Goal: Navigation & Orientation: Find specific page/section

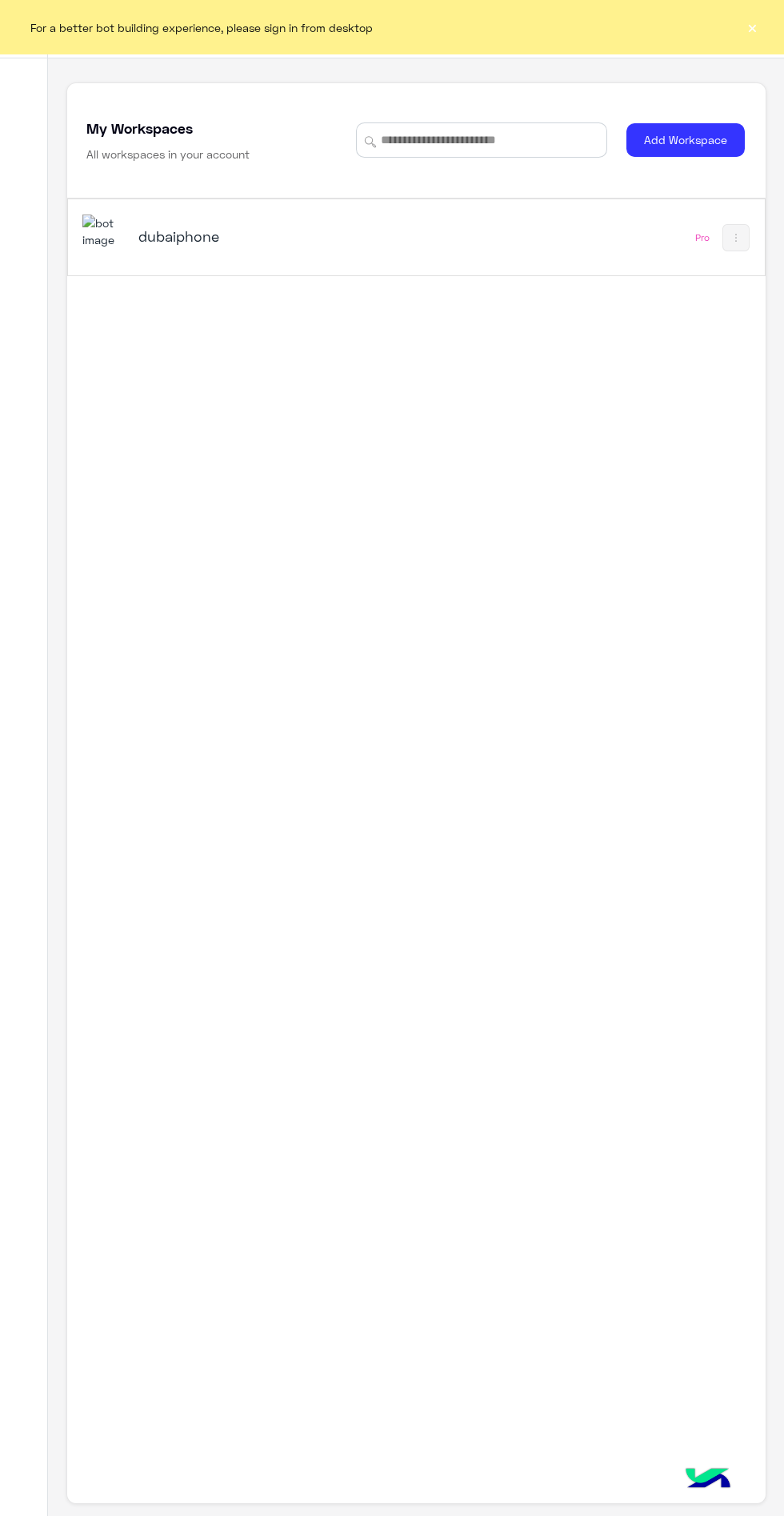
click at [763, 33] on div "For a better bot building experience, please sign in from desktop ×" at bounding box center [392, 27] width 784 height 55
click at [227, 260] on div "dubaiphone" at bounding box center [282, 238] width 400 height 47
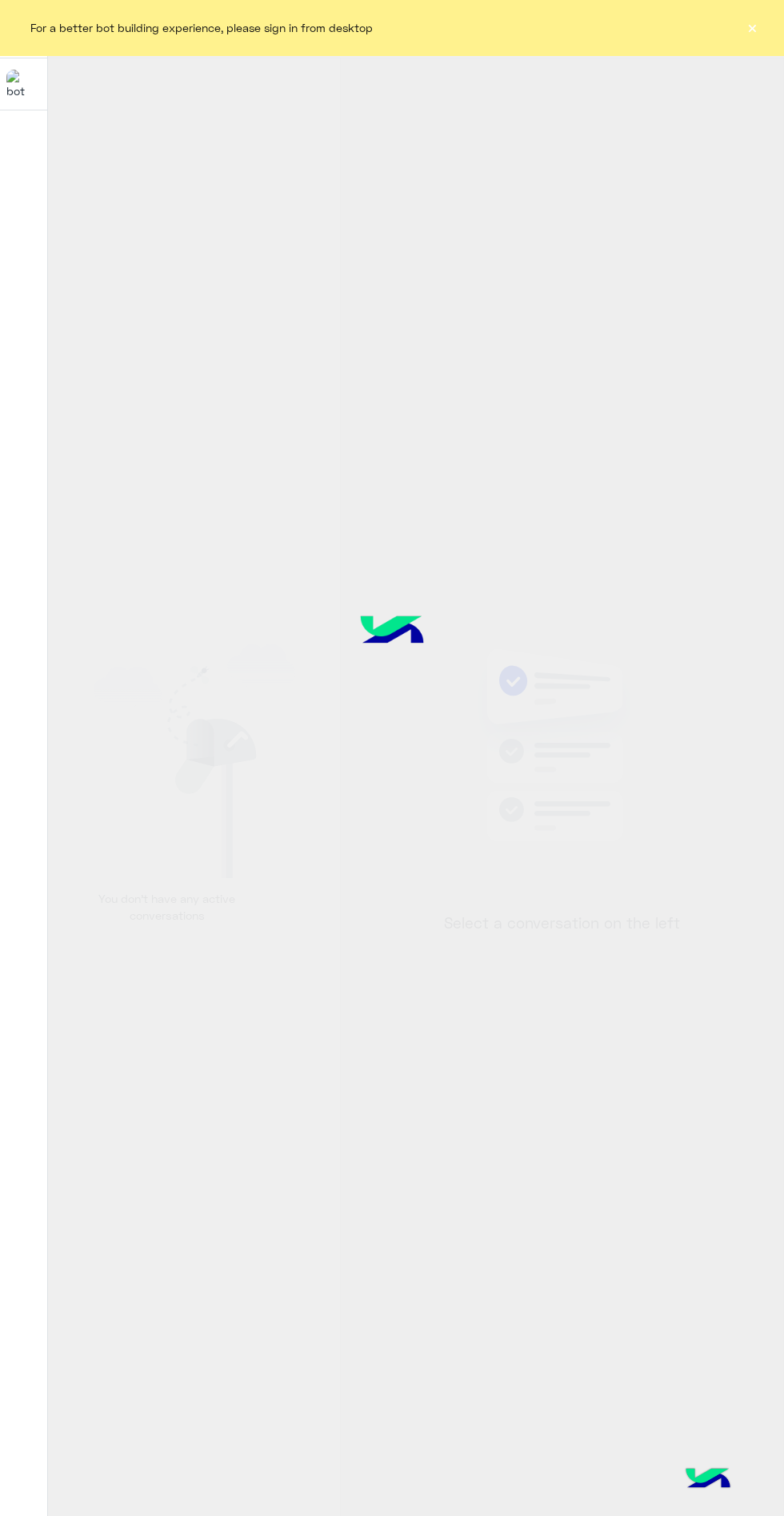
click at [751, 35] on button "×" at bounding box center [752, 27] width 16 height 16
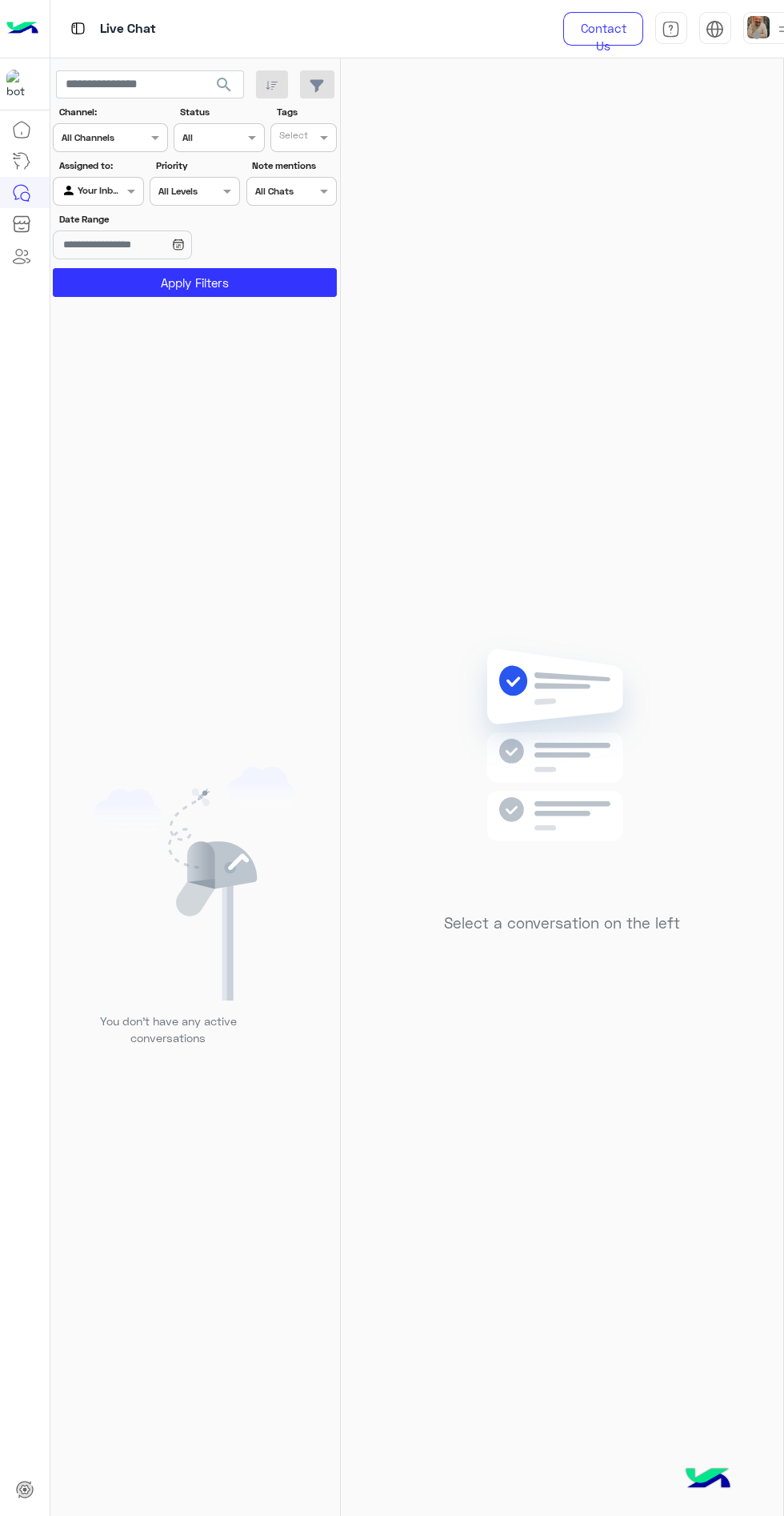
click at [753, 35] on span at bounding box center [756, 35] width 8 height 8
click at [582, 545] on div "Select a conversation on the left" at bounding box center [562, 790] width 442 height 1464
